Goal: Find specific page/section: Find specific page/section

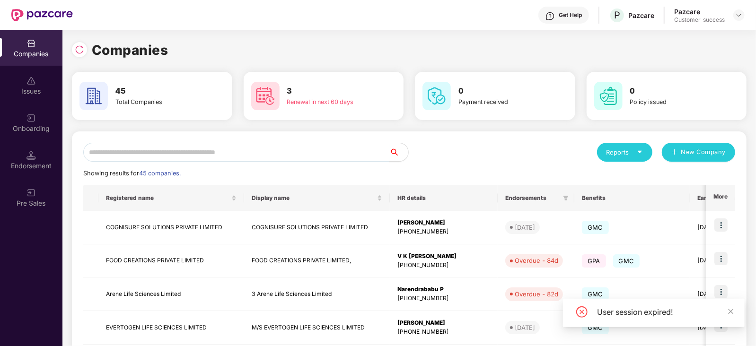
click at [206, 149] on input "text" at bounding box center [236, 152] width 306 height 19
type input "*"
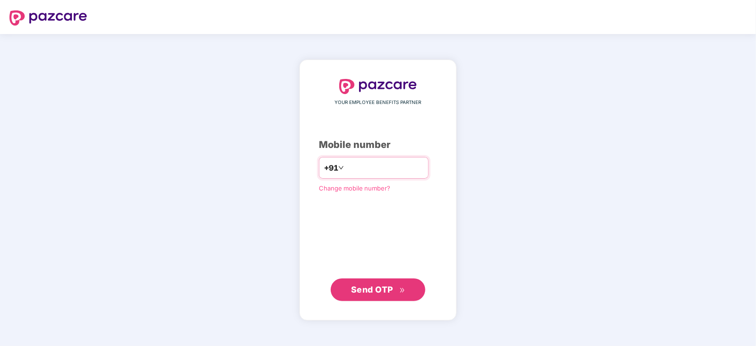
type input "**********"
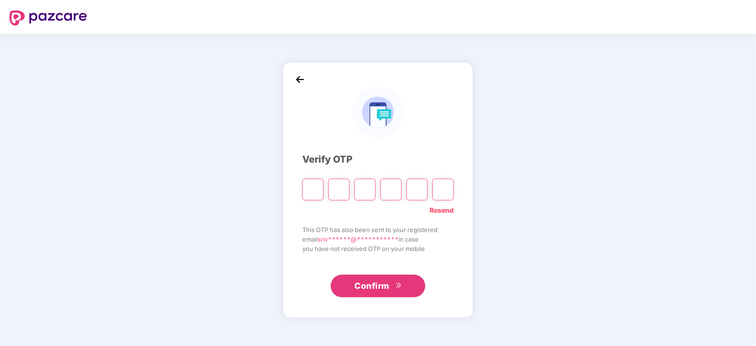
paste input "*"
type input "*"
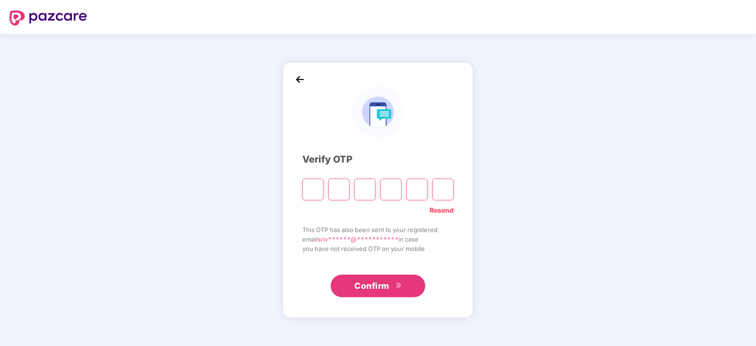
type input "*"
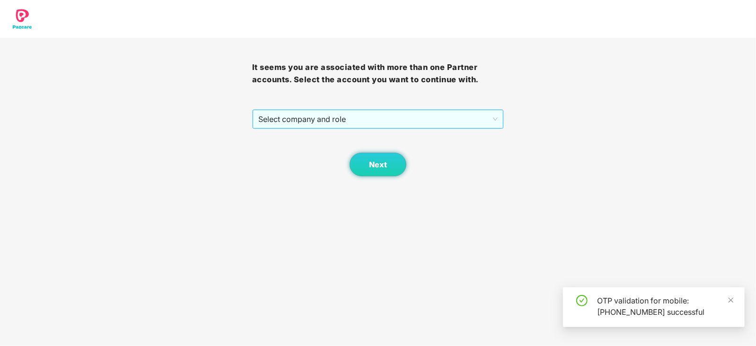
click at [498, 118] on div "Select company and role" at bounding box center [378, 119] width 251 height 19
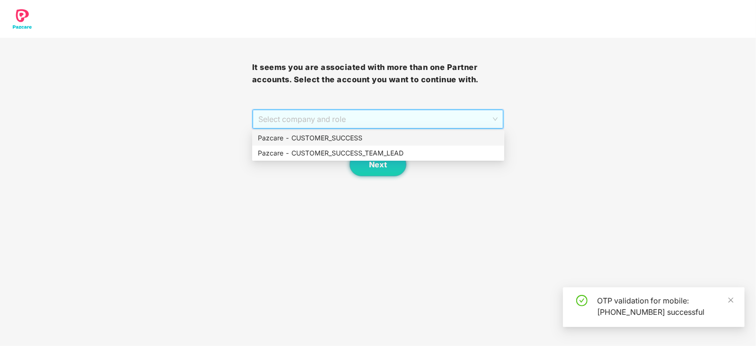
click at [324, 134] on div "Pazcare - CUSTOMER_SUCCESS" at bounding box center [378, 138] width 241 height 10
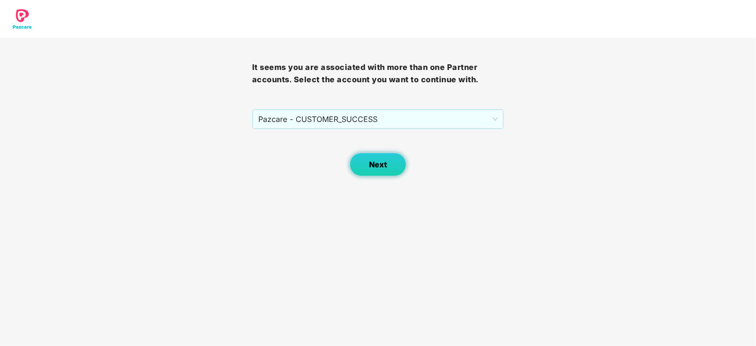
click at [383, 169] on button "Next" at bounding box center [378, 165] width 57 height 24
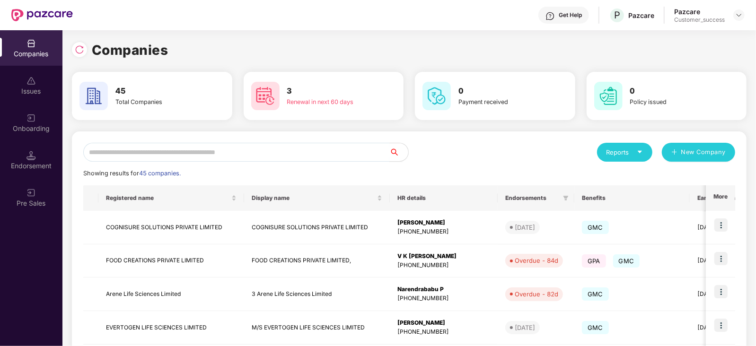
click at [219, 151] on input "text" at bounding box center [236, 152] width 306 height 19
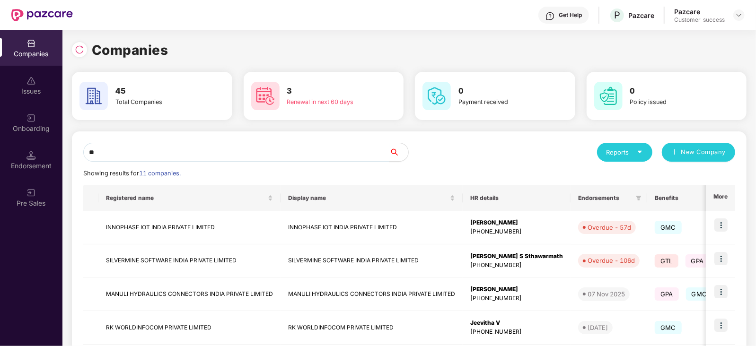
type input "***"
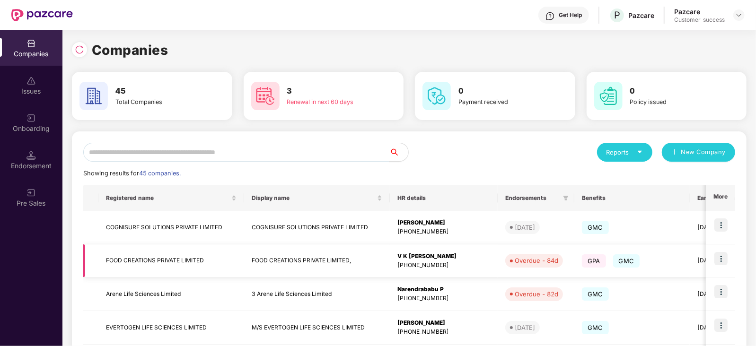
click at [365, 258] on td "FOOD CREATIONS PRIVATE LIMITED," at bounding box center [317, 262] width 146 height 34
click at [228, 152] on input "text" at bounding box center [236, 152] width 306 height 19
click at [173, 148] on input "text" at bounding box center [236, 152] width 306 height 19
type input "*"
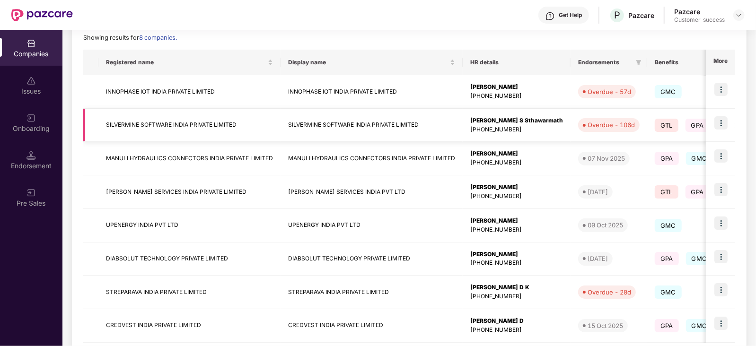
scroll to position [184, 0]
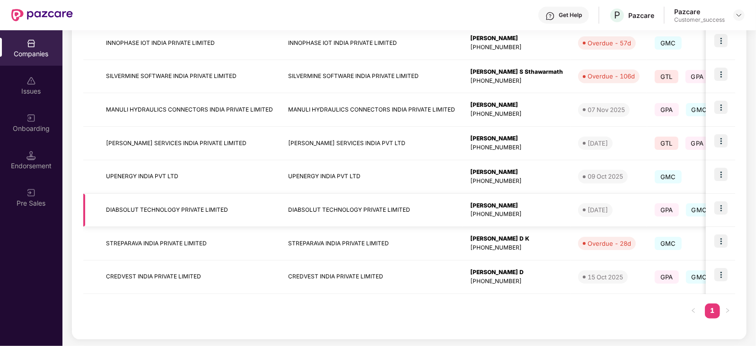
type input "***"
click at [721, 205] on img at bounding box center [720, 208] width 13 height 13
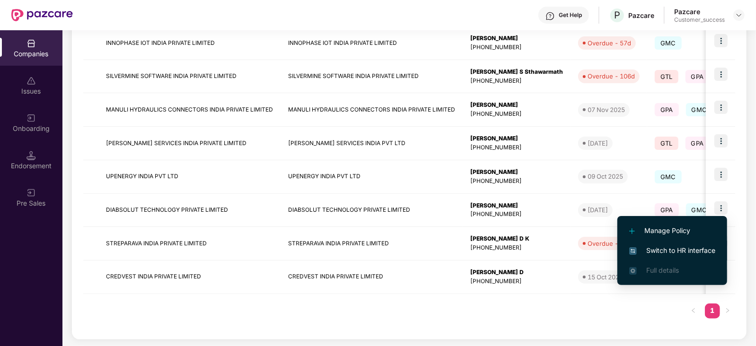
click at [688, 247] on span "Switch to HR interface" at bounding box center [672, 250] width 86 height 10
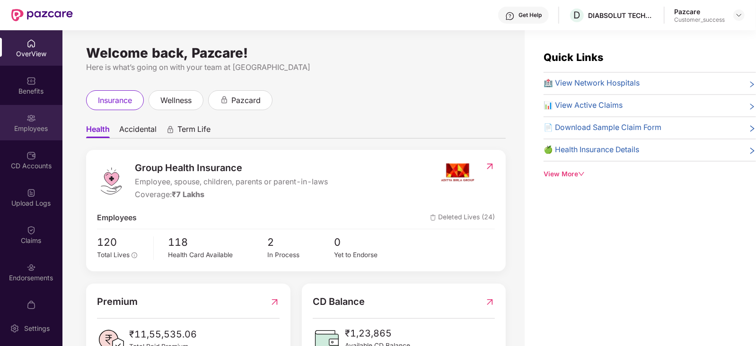
click at [23, 121] on div "Employees" at bounding box center [31, 122] width 62 height 35
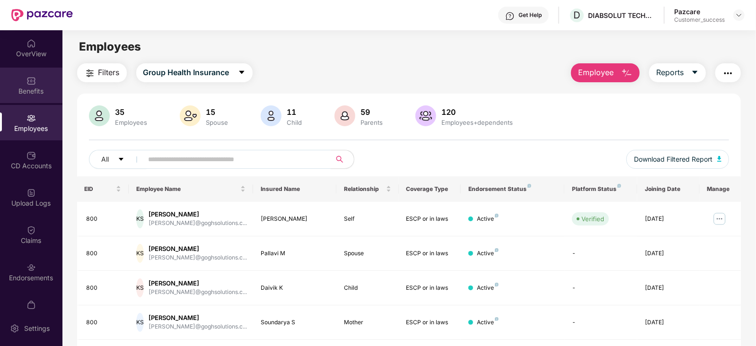
click at [29, 80] on img at bounding box center [30, 80] width 9 height 9
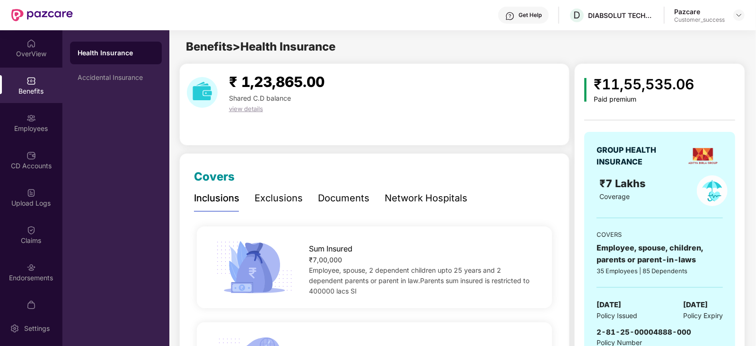
click at [352, 200] on div "Documents" at bounding box center [344, 198] width 52 height 15
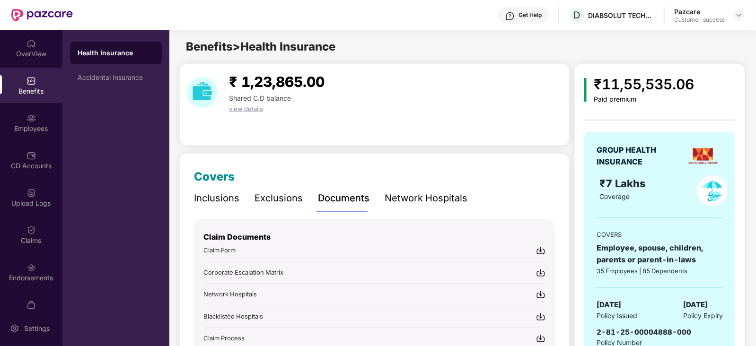
scroll to position [94, 0]
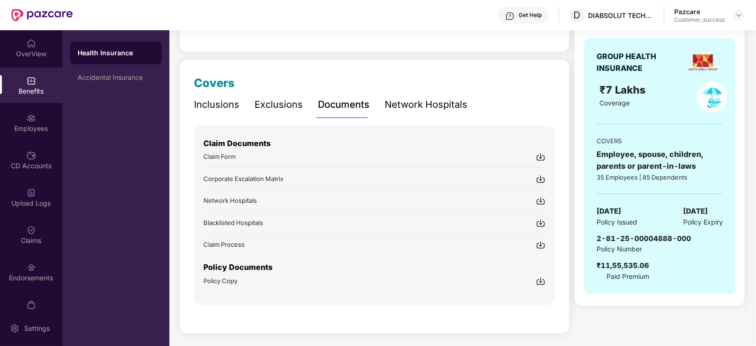
click at [540, 281] on img at bounding box center [540, 281] width 9 height 9
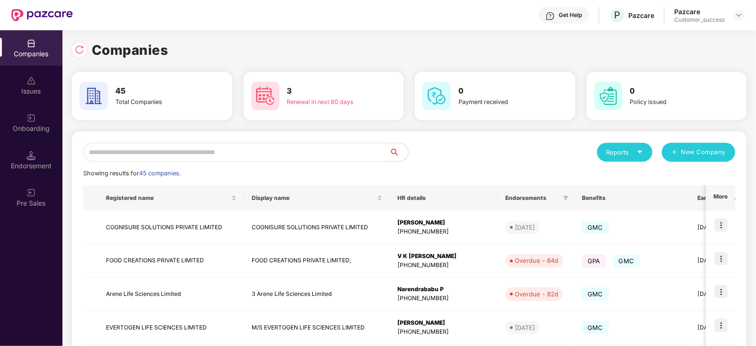
click at [159, 152] on input "text" at bounding box center [236, 152] width 306 height 19
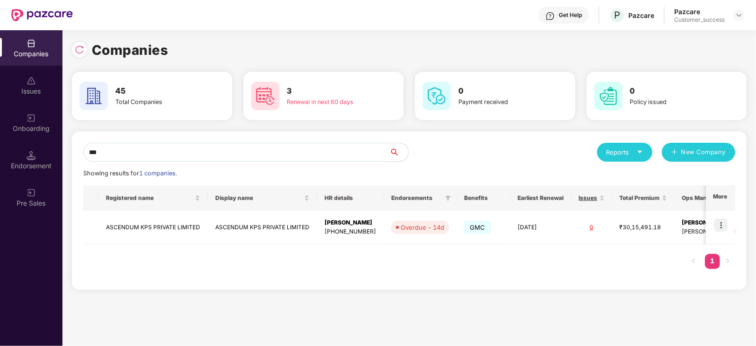
type input "***"
click at [719, 224] on img at bounding box center [720, 225] width 13 height 13
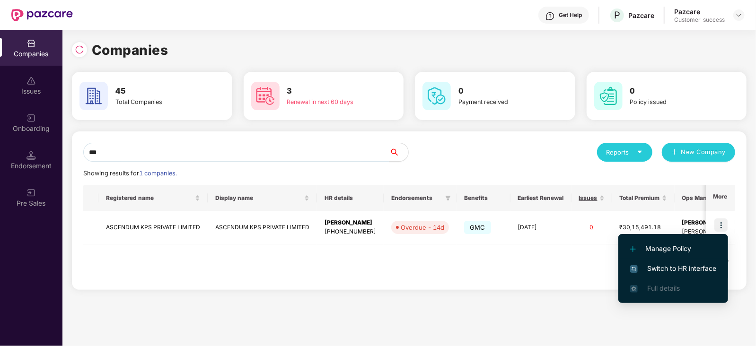
click at [688, 268] on span "Switch to HR interface" at bounding box center [673, 268] width 86 height 10
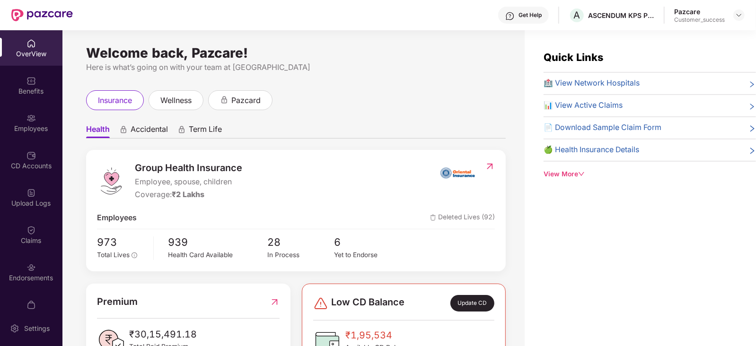
click at [30, 123] on div "Employees" at bounding box center [31, 122] width 62 height 35
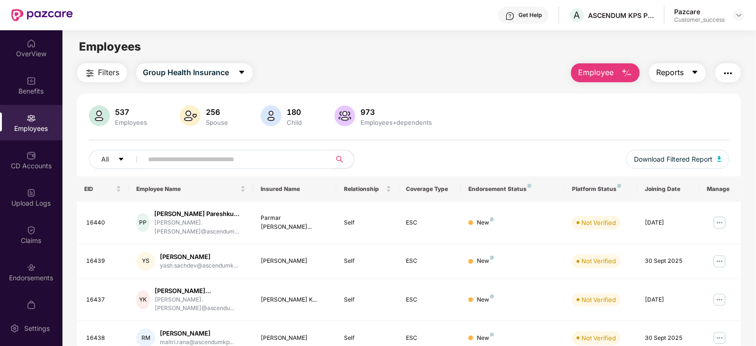
click at [695, 72] on icon "caret-down" at bounding box center [695, 72] width 5 height 3
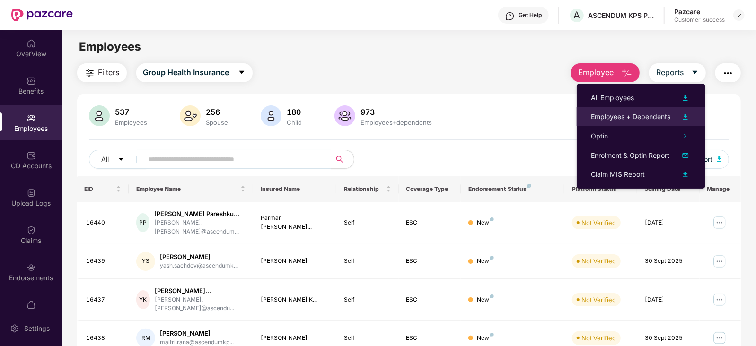
click at [688, 116] on img at bounding box center [685, 116] width 11 height 11
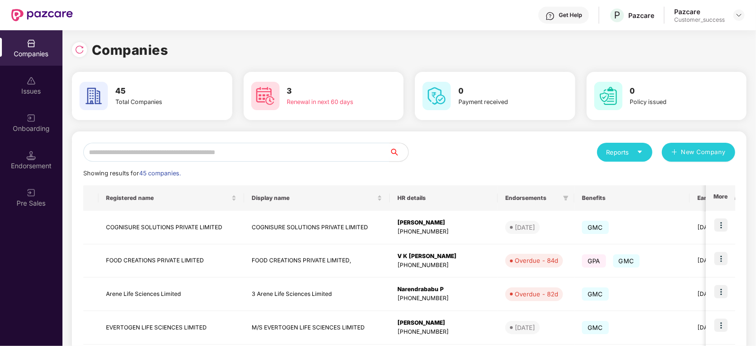
click at [209, 146] on input "text" at bounding box center [236, 152] width 306 height 19
click at [189, 155] on input "text" at bounding box center [236, 152] width 306 height 19
type input "*"
